Goal: Task Accomplishment & Management: Use online tool/utility

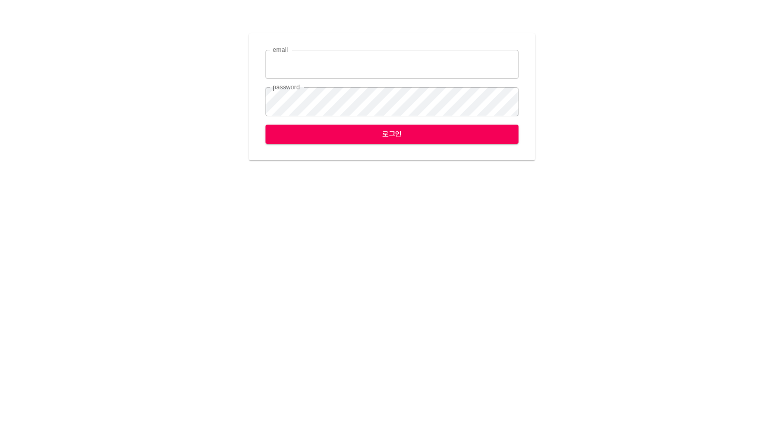
type input "leese2@ihateflyingbugs.com"
click at [403, 136] on span "로그인" at bounding box center [392, 134] width 237 height 13
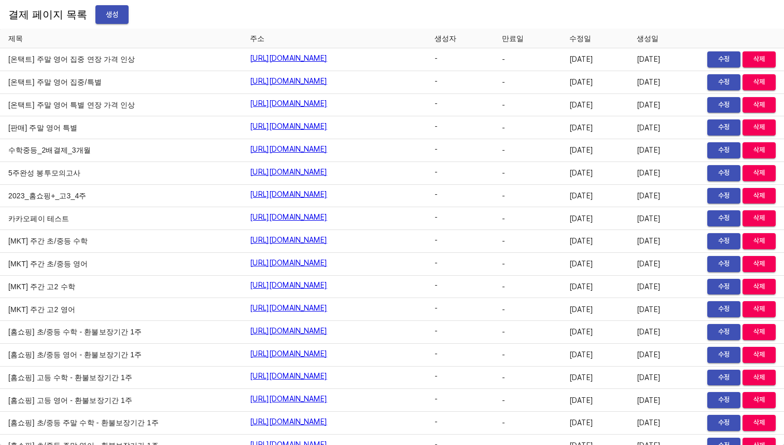
click at [104, 15] on span "생성" at bounding box center [112, 14] width 17 height 13
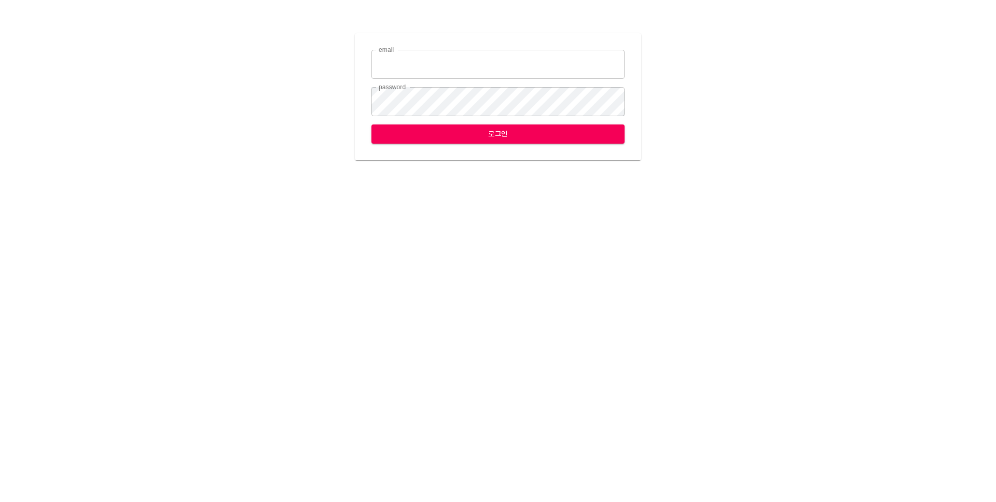
type input "[EMAIL_ADDRESS][DOMAIN_NAME]"
click at [490, 133] on span "로그인" at bounding box center [498, 134] width 237 height 13
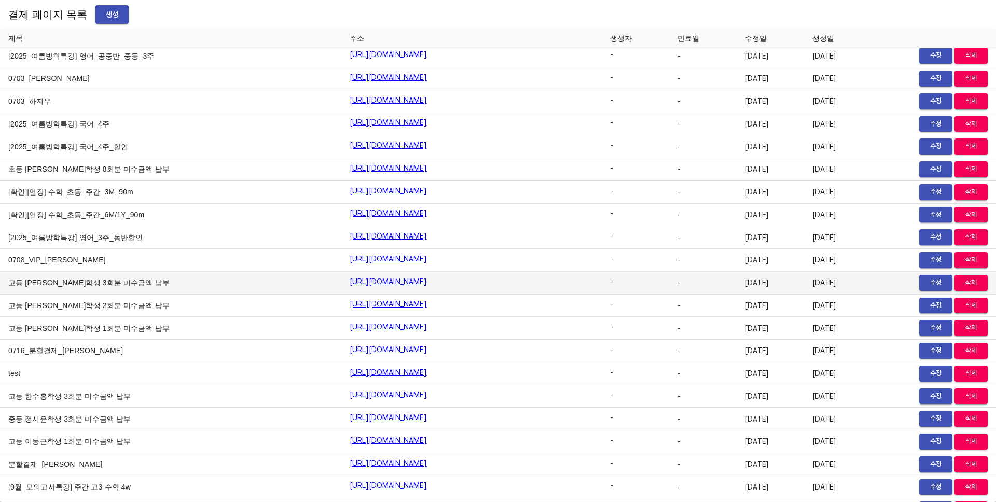
scroll to position [11221, 0]
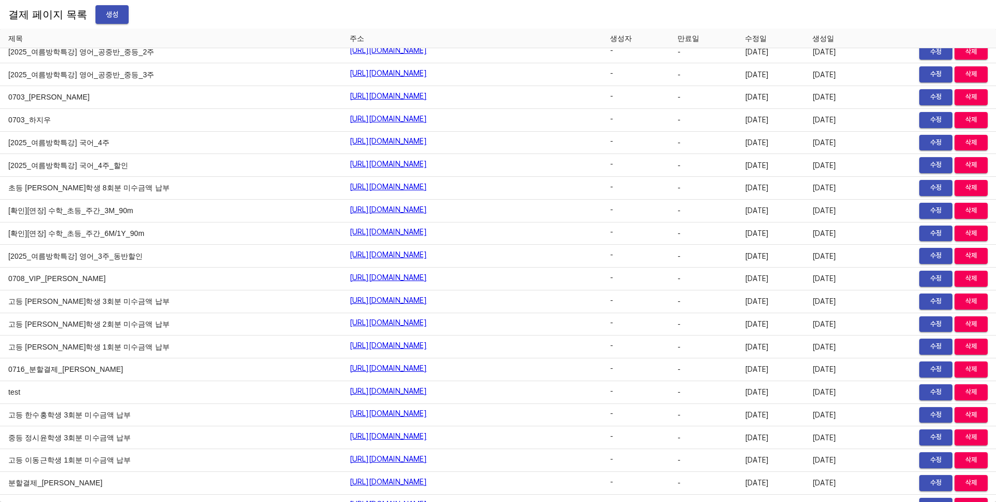
click at [449, 18] on div "결제 페이지 목록 생성" at bounding box center [498, 14] width 996 height 29
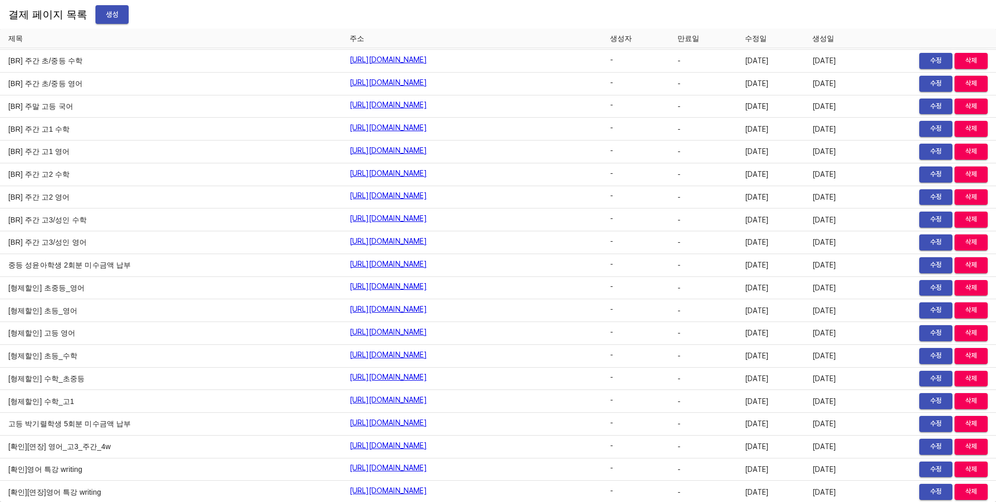
scroll to position [9691, 0]
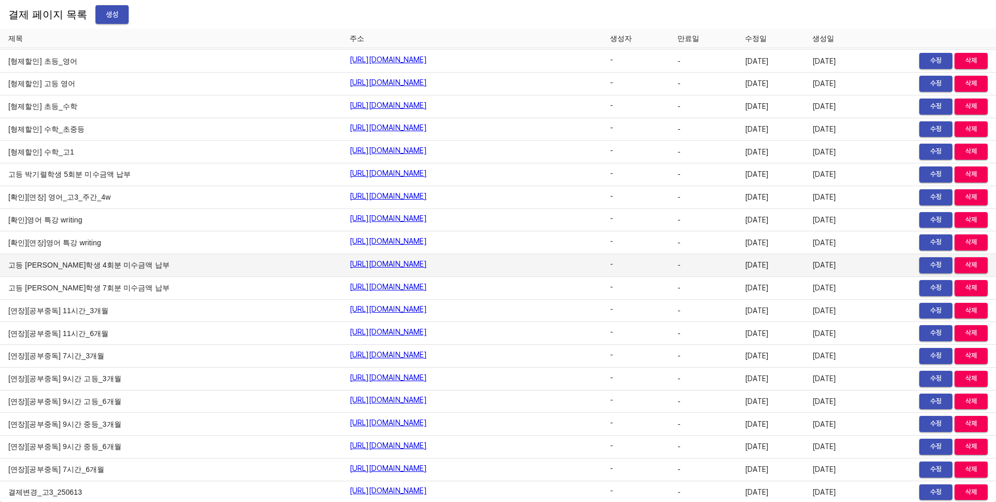
click at [919, 266] on button "수정" at bounding box center [935, 265] width 33 height 16
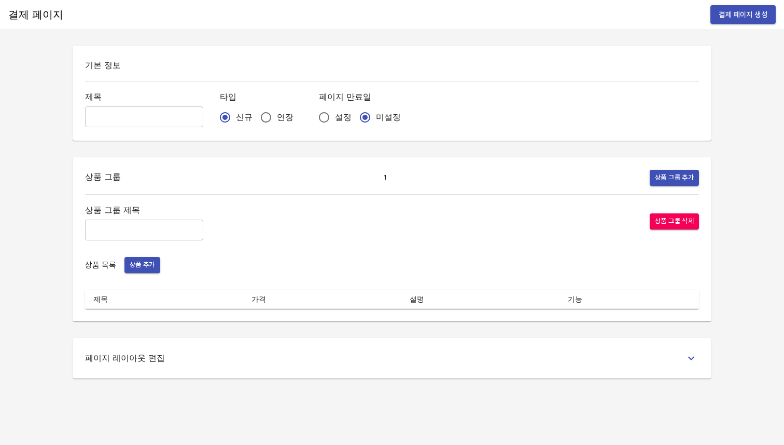
click at [126, 123] on input "text" at bounding box center [144, 116] width 118 height 21
paste input "고등 [PERSON_NAME]학생 4회분 미수금액 납부"
click at [116, 119] on input "고등 [PERSON_NAME]학생 4회분 미수금액 납부" at bounding box center [144, 116] width 118 height 21
type input "고등 김성원학생 2회분 미수금액 납부"
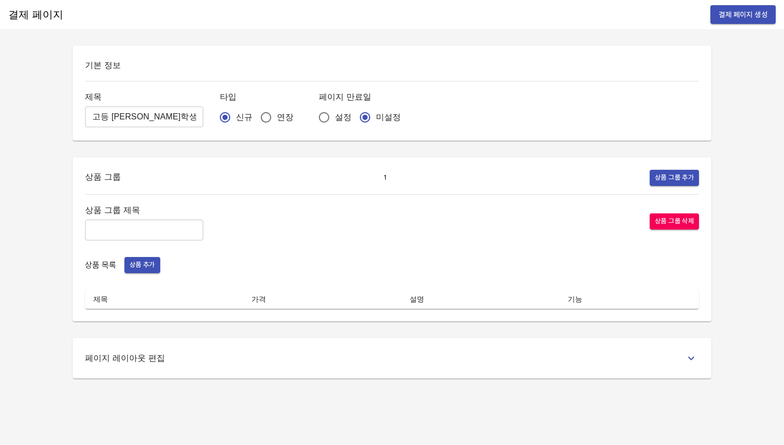
click at [184, 66] on h6 "기본 정보" at bounding box center [392, 65] width 614 height 15
click at [148, 231] on input "text" at bounding box center [144, 229] width 118 height 21
paste input "영어과목 미수금액 결제"
type input "영어과목 미수금액 결제"
click at [143, 272] on button "상품 추가" at bounding box center [143, 265] width 36 height 16
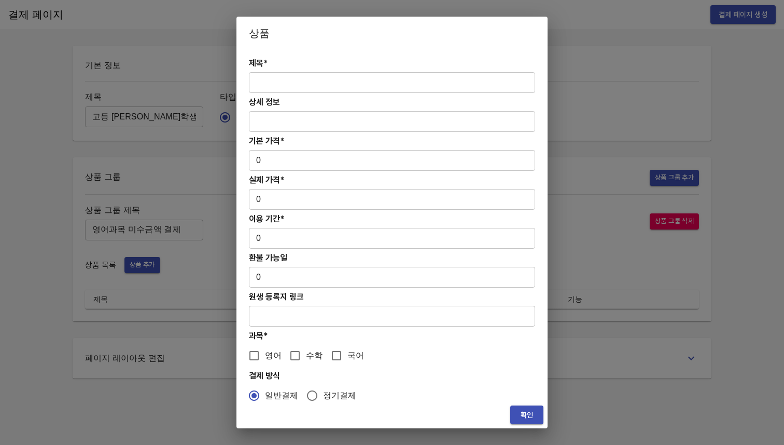
click at [347, 81] on input "text" at bounding box center [392, 82] width 286 height 21
paste input "고등 [PERSON_NAME]학생 4회분 미수금액 납부"
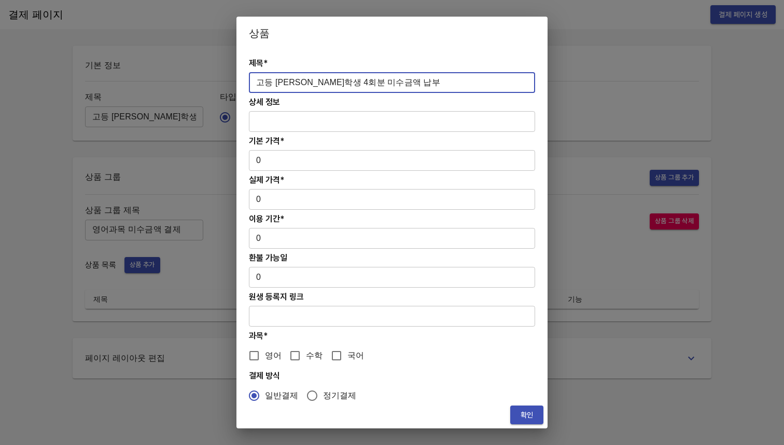
click at [292, 81] on input "고등 [PERSON_NAME]학생 4회분 미수금액 납부" at bounding box center [392, 82] width 286 height 21
type input "고등 김성원학생 2회분 미수금액 납부"
click at [254, 163] on input "0" at bounding box center [392, 160] width 286 height 21
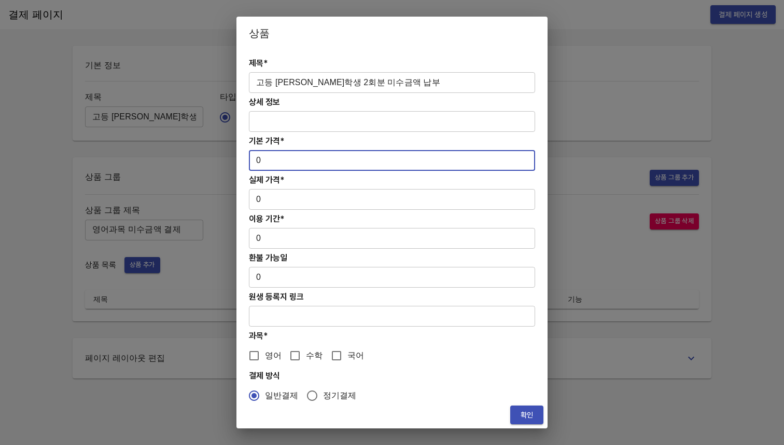
click at [254, 163] on input "0" at bounding box center [392, 160] width 286 height 21
paste input "39125"
type input "39125"
click at [257, 202] on input "0" at bounding box center [392, 199] width 286 height 21
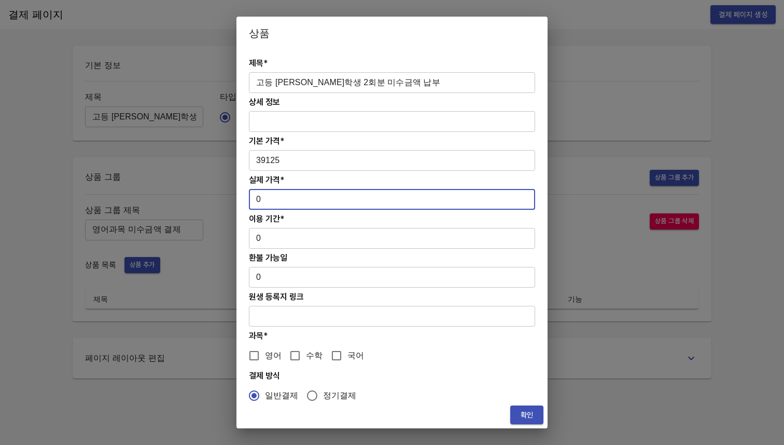
click at [257, 202] on input "0" at bounding box center [392, 199] width 286 height 21
paste input "39125"
type input "39125"
click at [256, 237] on input "0" at bounding box center [392, 238] width 286 height 21
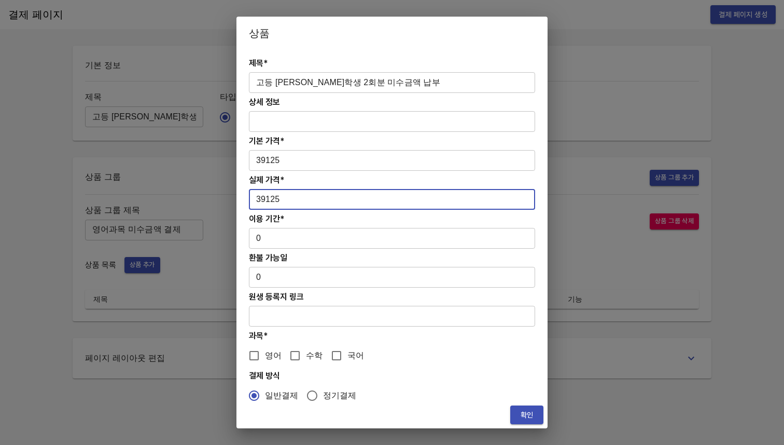
click at [256, 237] on input "0" at bounding box center [392, 238] width 286 height 21
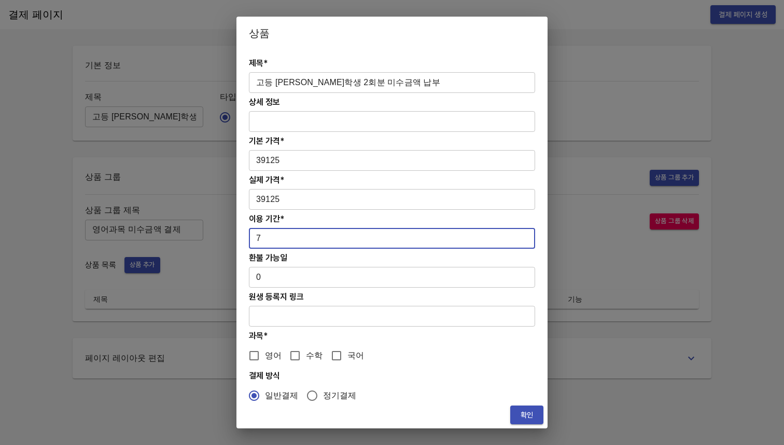
type input "7"
click at [356, 218] on h4 "이용 기간*" at bounding box center [392, 219] width 286 height 10
click at [263, 357] on input "영어" at bounding box center [254, 355] width 22 height 22
checkbox input "true"
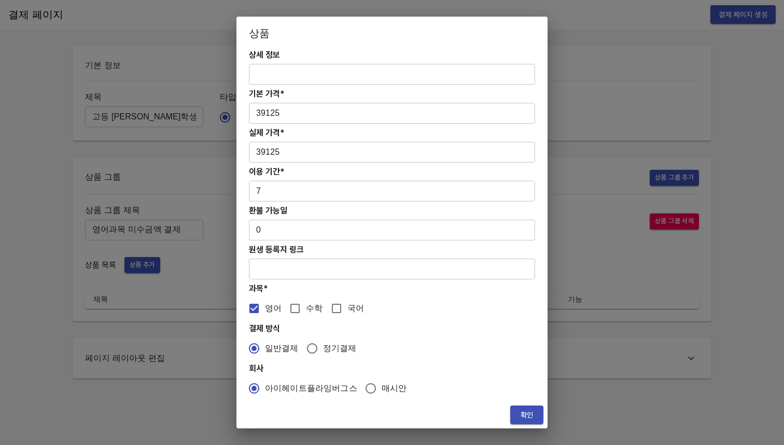
scroll to position [49, 0]
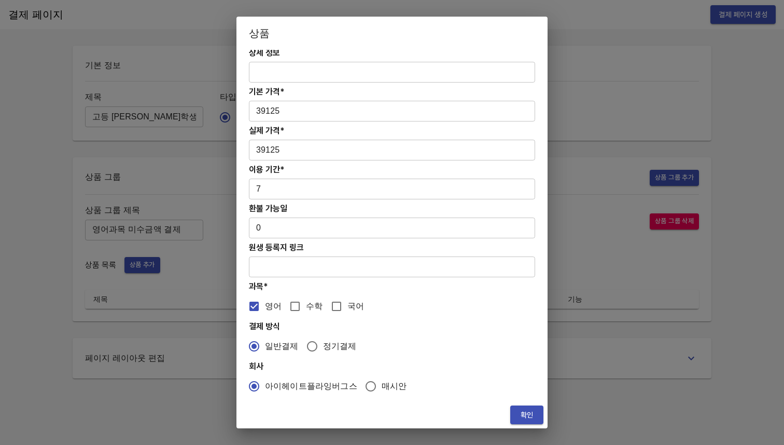
click at [528, 412] on span "확인" at bounding box center [527, 414] width 17 height 13
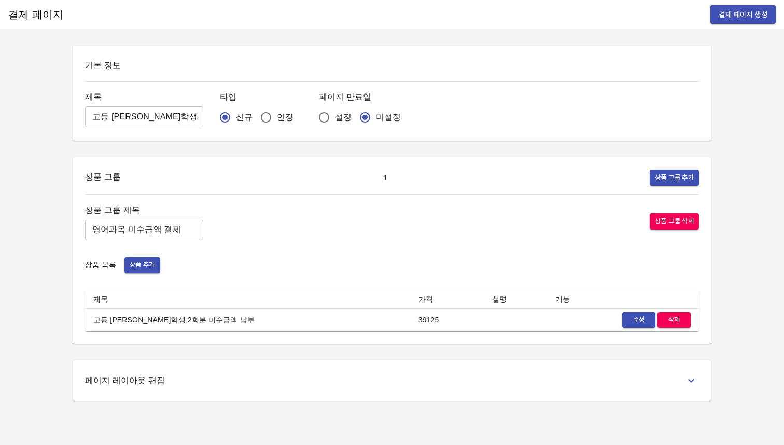
click at [745, 18] on span "결제 페이지 생성" at bounding box center [743, 14] width 49 height 13
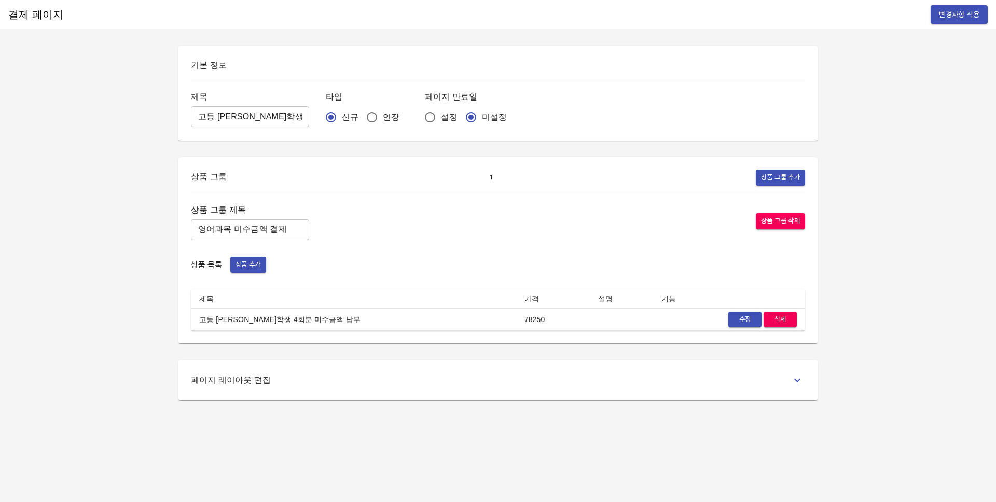
click at [225, 128] on div "제목 고등 [PERSON_NAME]학생 4회분 미수금액 납부 ​" at bounding box center [250, 109] width 118 height 38
click at [231, 113] on input "고등 [PERSON_NAME]학생 4회분 미수금액 납부" at bounding box center [250, 116] width 118 height 21
click at [221, 228] on input "영어과목 미수금액 결제" at bounding box center [250, 229] width 118 height 21
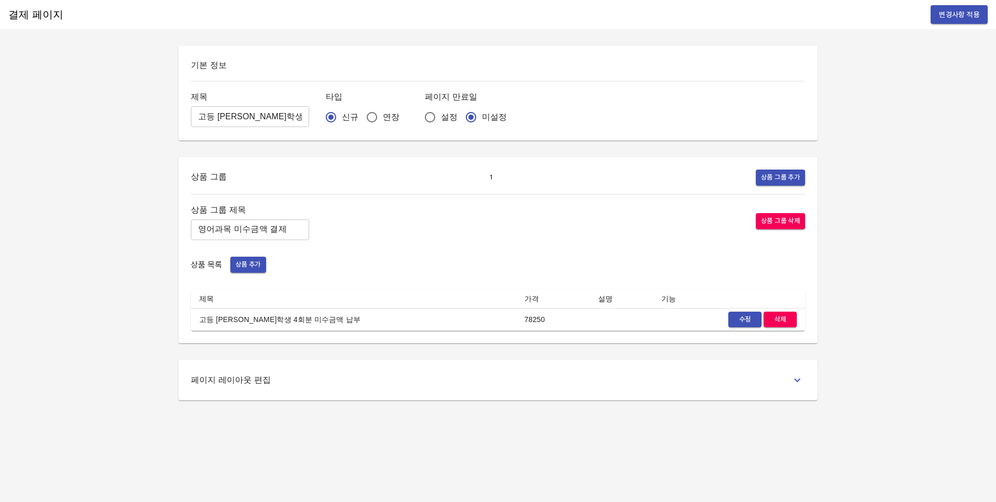
click at [221, 228] on input "영어과목 미수금액 결제" at bounding box center [250, 229] width 118 height 21
click at [739, 316] on span "수정" at bounding box center [745, 320] width 23 height 12
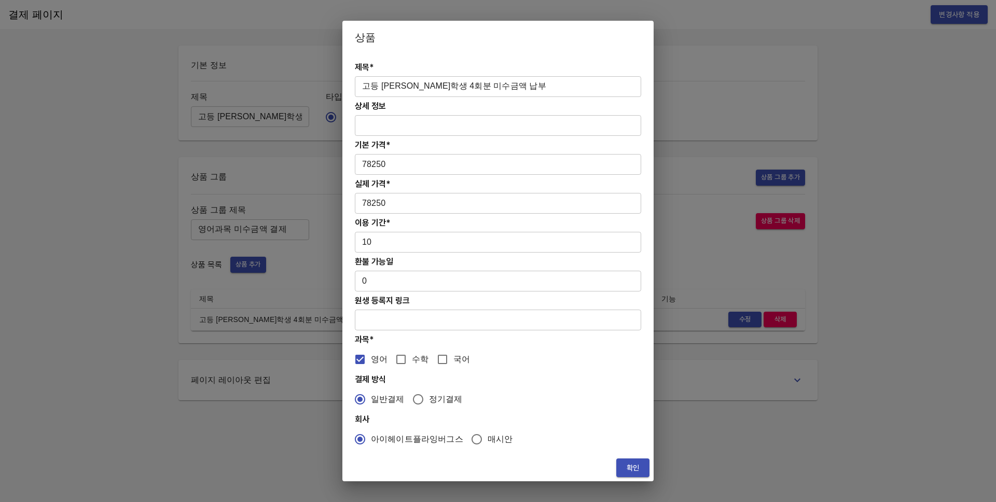
click at [515, 86] on input "고등 유현지학생 4회분 미수금액 납부" at bounding box center [498, 86] width 286 height 21
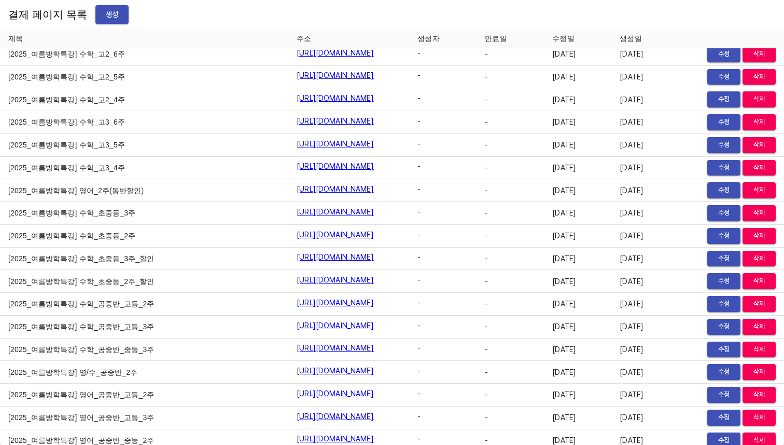
scroll to position [11815, 0]
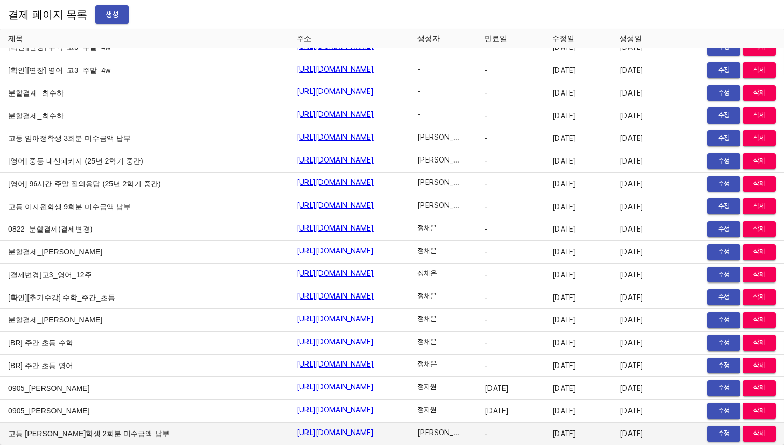
click at [349, 429] on link "https://payment.mildang.kr/K3IoGYEjH-ddetFy302BK" at bounding box center [335, 432] width 77 height 10
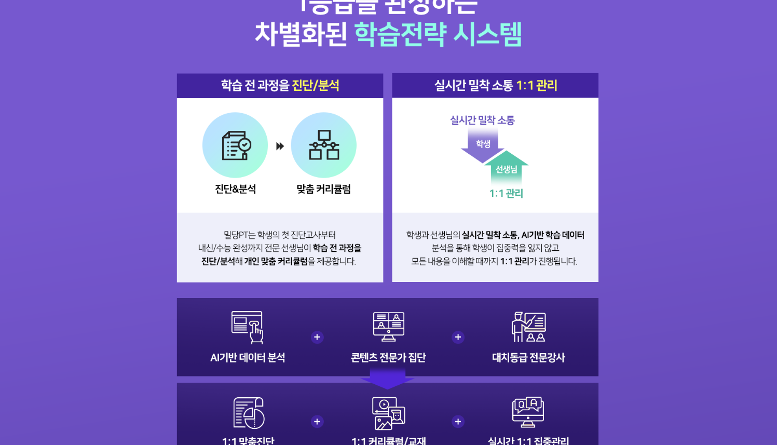
scroll to position [1036, 0]
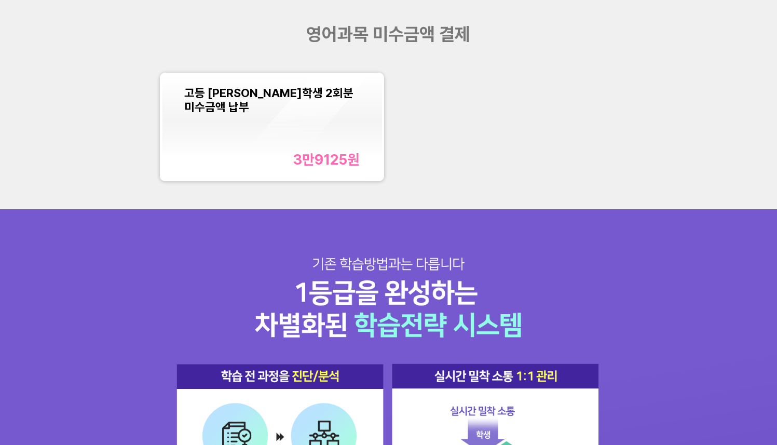
click at [477, 61] on div "영어과목 미수금액 결제 고등 [PERSON_NAME]학생 2회분 미수금액 납부 3만9125 원" at bounding box center [388, 104] width 777 height 209
